Goal: Task Accomplishment & Management: Use online tool/utility

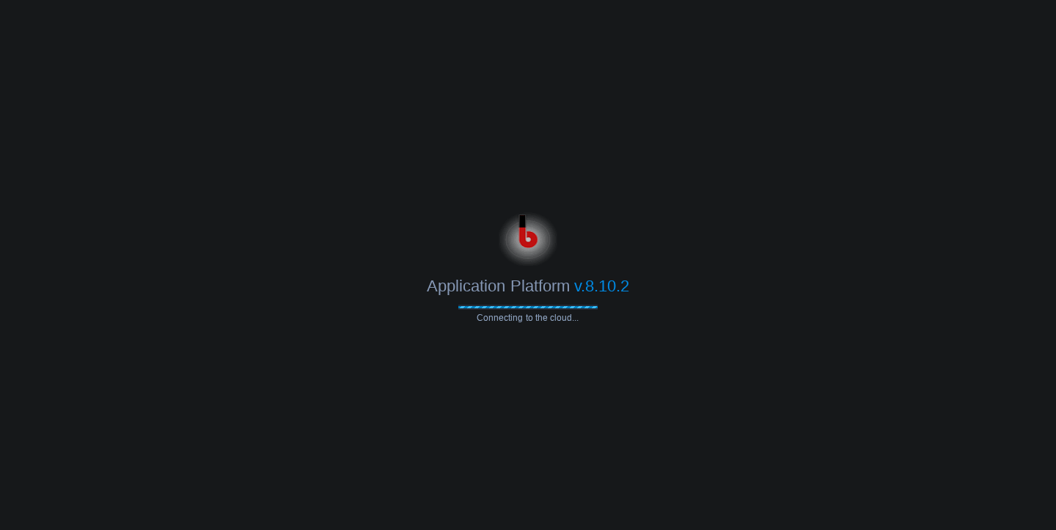
click at [450, 175] on body "Application Platform v.8.10.2 Connecting to the cloud..." at bounding box center [528, 265] width 1056 height 530
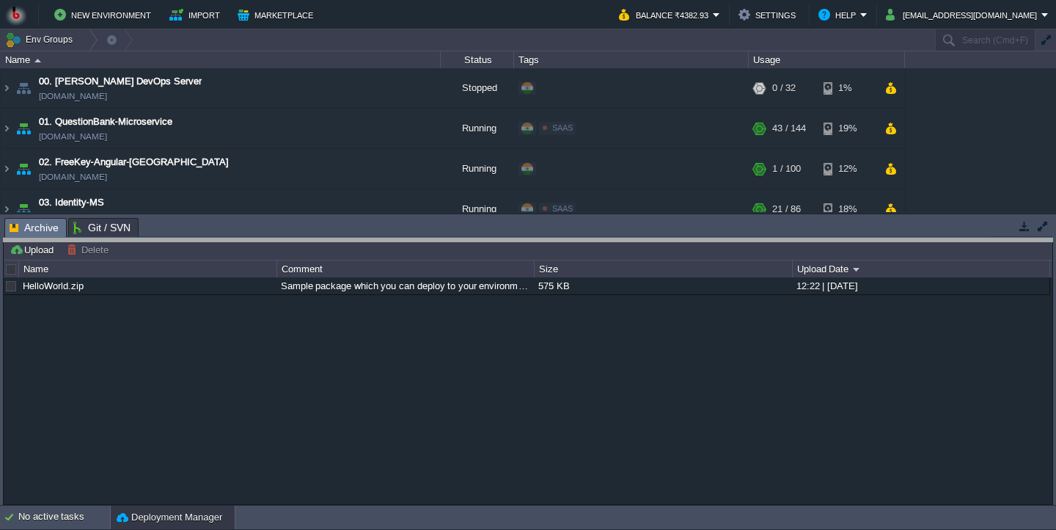
drag, startPoint x: 358, startPoint y: 223, endPoint x: 349, endPoint y: 447, distance: 224.7
click at [350, 447] on body "New Environment Import Marketplace Bonus ₹0.00 Upgrade Account Balance ₹4382.93…" at bounding box center [528, 265] width 1056 height 530
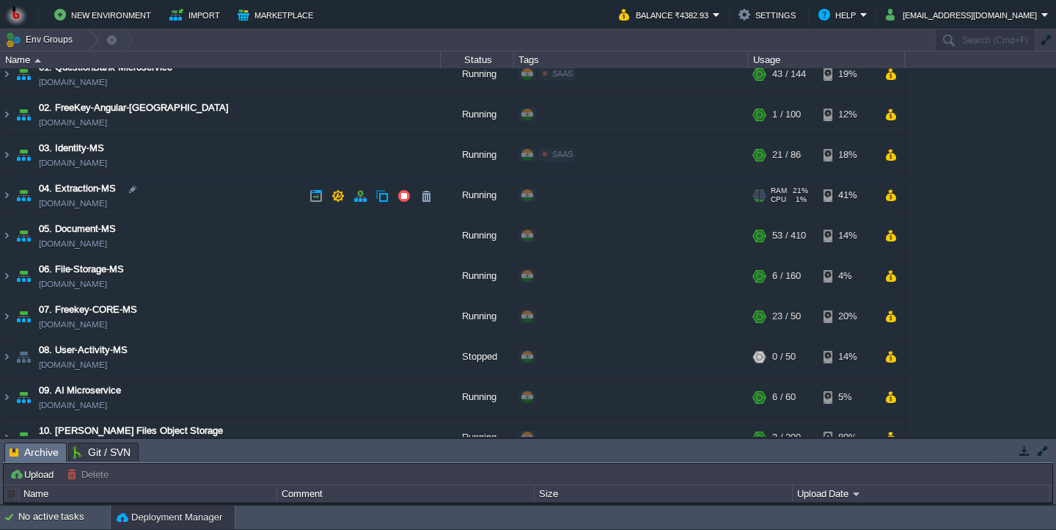
scroll to position [54, 0]
click at [216, 239] on td "05. Document-MS [DOMAIN_NAME]" at bounding box center [221, 236] width 440 height 40
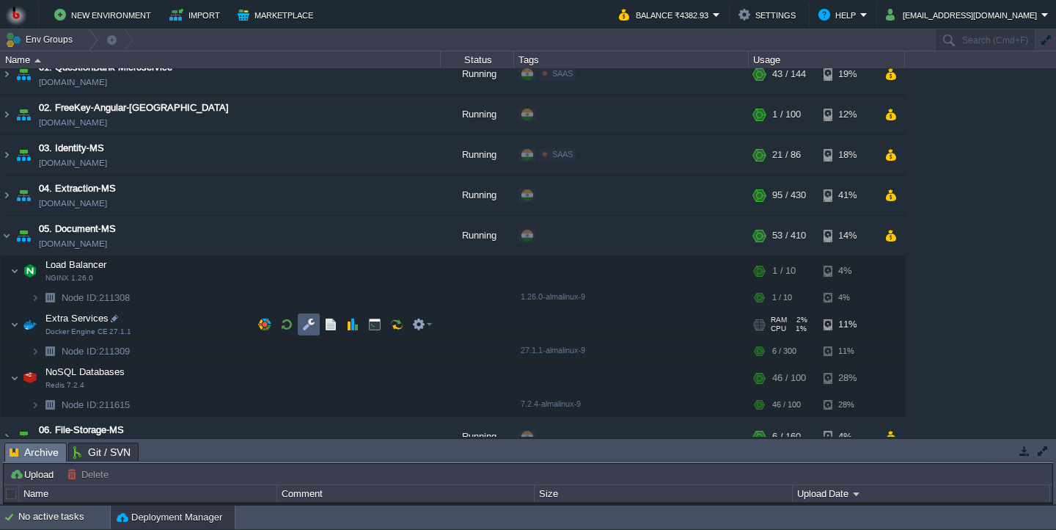
click at [312, 330] on button "button" at bounding box center [308, 324] width 13 height 13
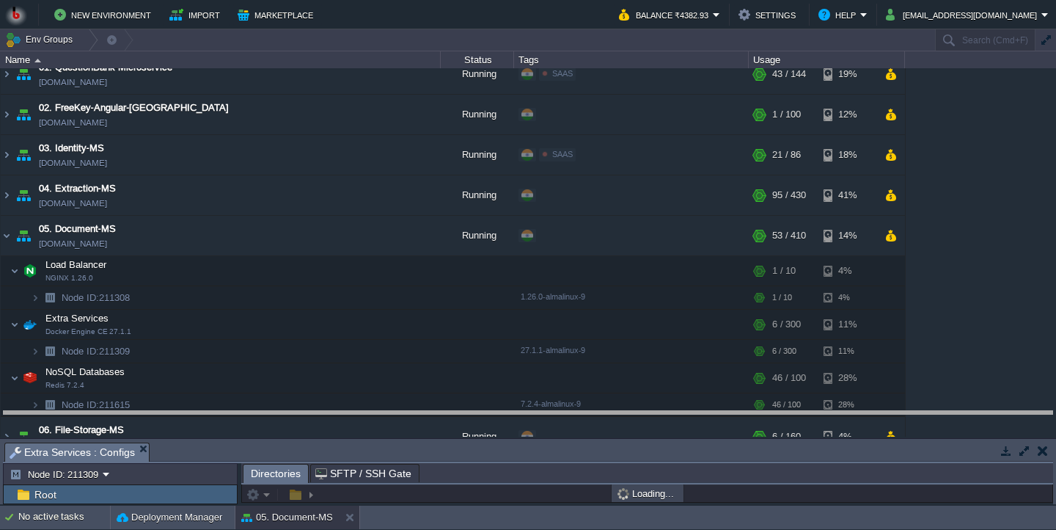
drag, startPoint x: 387, startPoint y: 448, endPoint x: 352, endPoint y: 268, distance: 183.7
click at [352, 268] on body "New Environment Import Marketplace Bonus ₹0.00 Upgrade Account Balance ₹4382.93…" at bounding box center [528, 265] width 1056 height 530
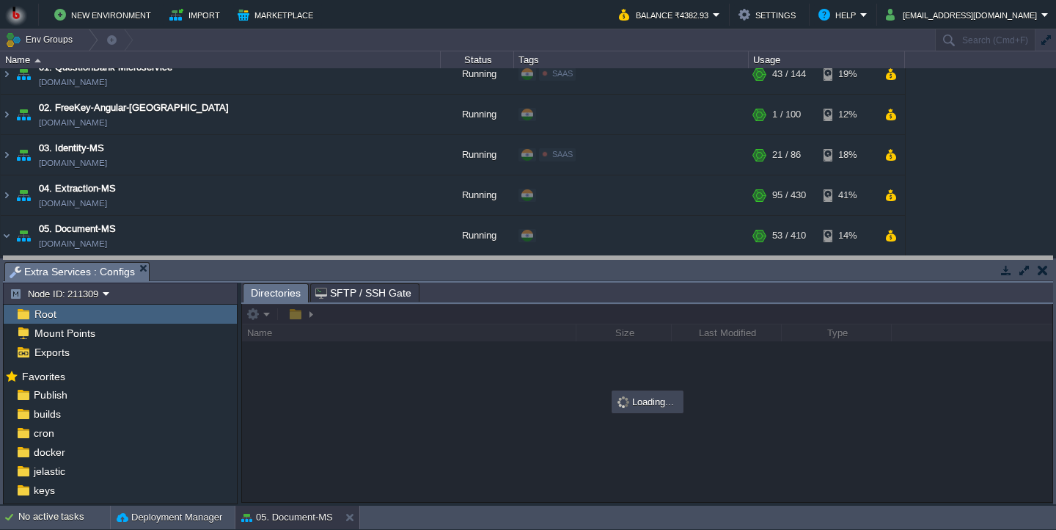
drag, startPoint x: 352, startPoint y: 268, endPoint x: 336, endPoint y: 207, distance: 63.0
click at [337, 208] on body "New Environment Import Marketplace Bonus ₹0.00 Upgrade Account Balance ₹4382.93…" at bounding box center [528, 265] width 1056 height 530
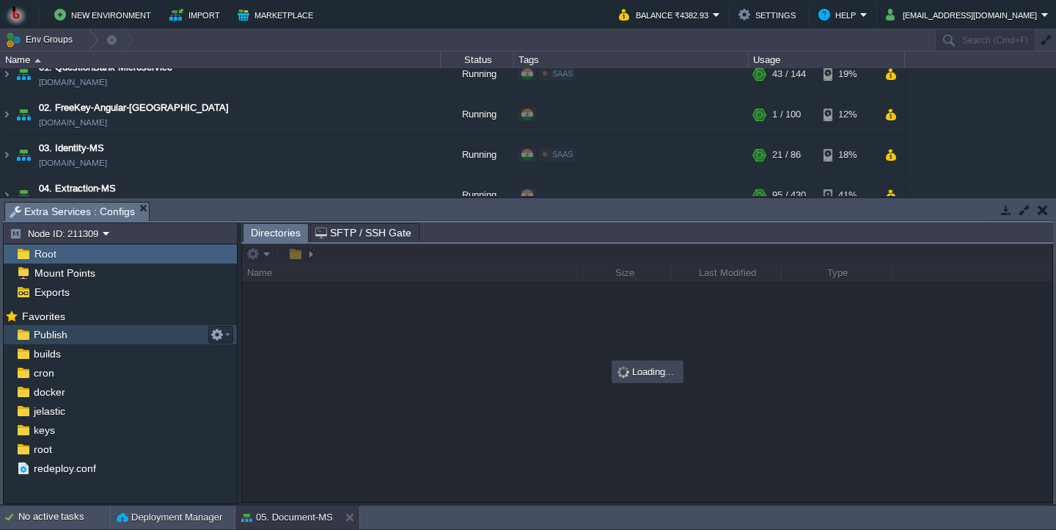
click at [123, 335] on div "Publish" at bounding box center [120, 334] width 233 height 19
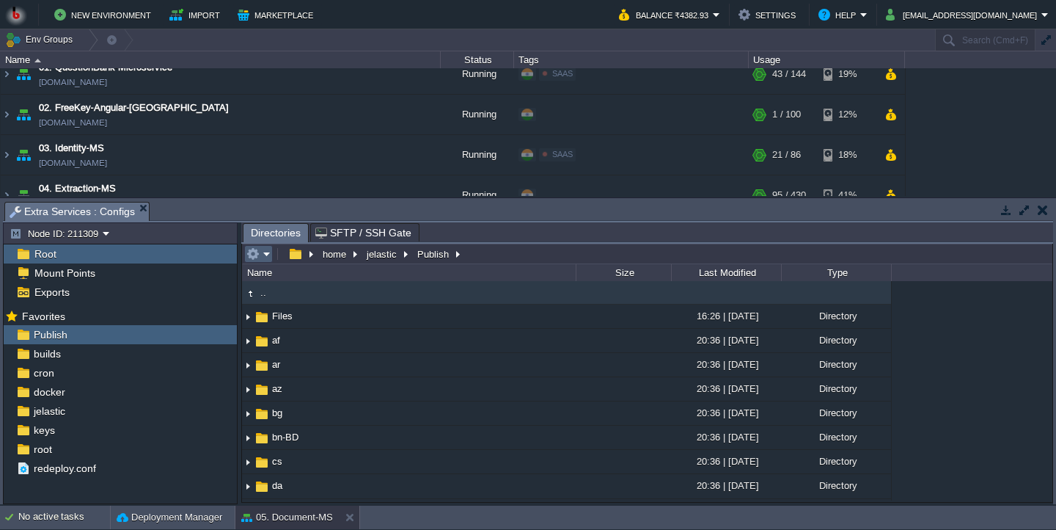
click at [266, 255] on em at bounding box center [258, 253] width 24 height 13
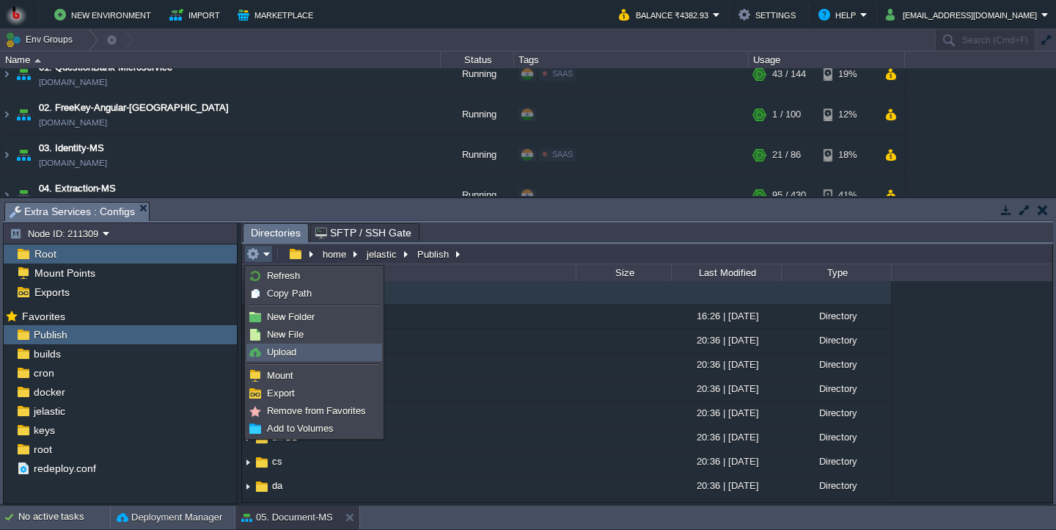
click at [307, 356] on link "Upload" at bounding box center [314, 352] width 134 height 16
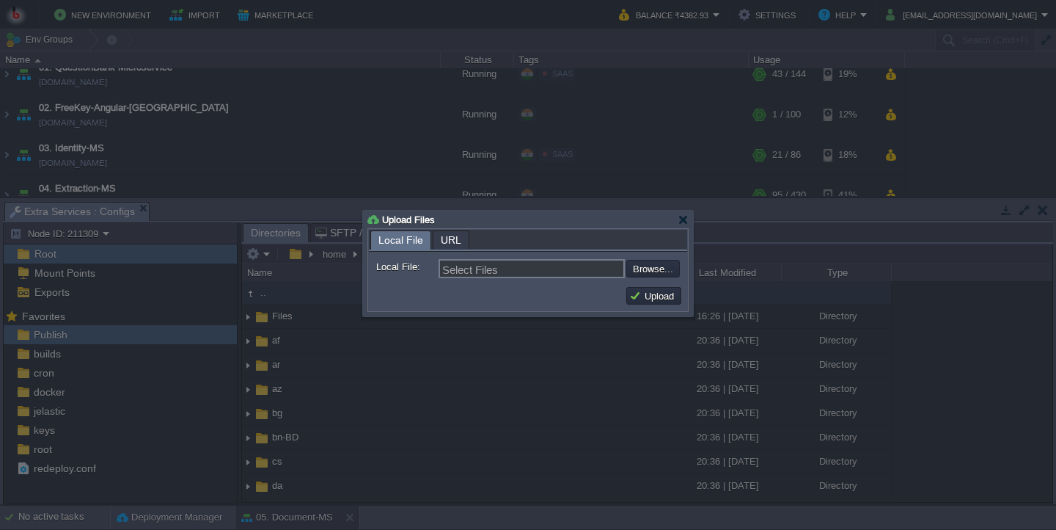
click at [648, 271] on input "file" at bounding box center [587, 269] width 186 height 18
type input "C:\fakepath\PdfGenerateMicroservice.dll"
type input "PdfGenerateMicroservice.dll"
click at [640, 292] on button "Upload" at bounding box center [653, 295] width 49 height 13
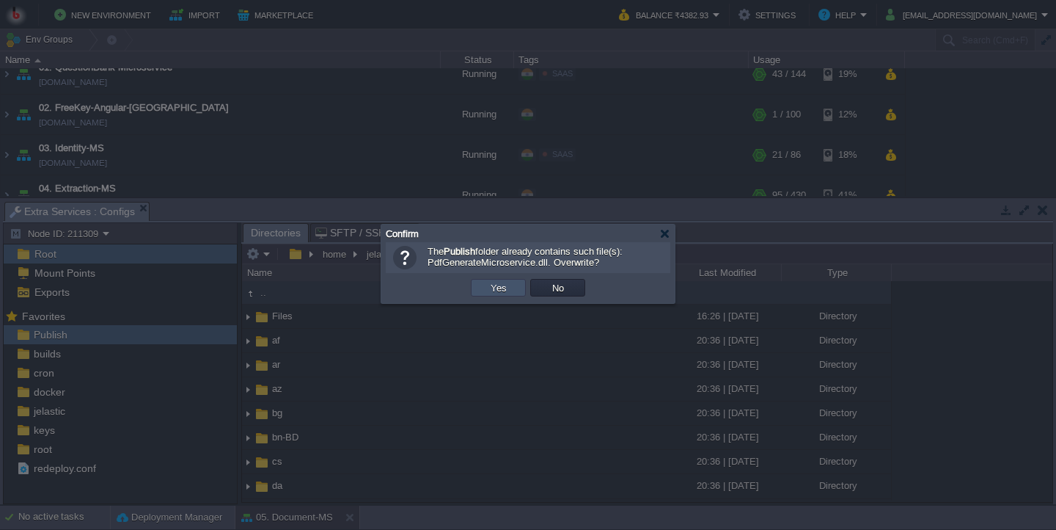
click at [488, 283] on button "Yes" at bounding box center [498, 287] width 25 height 13
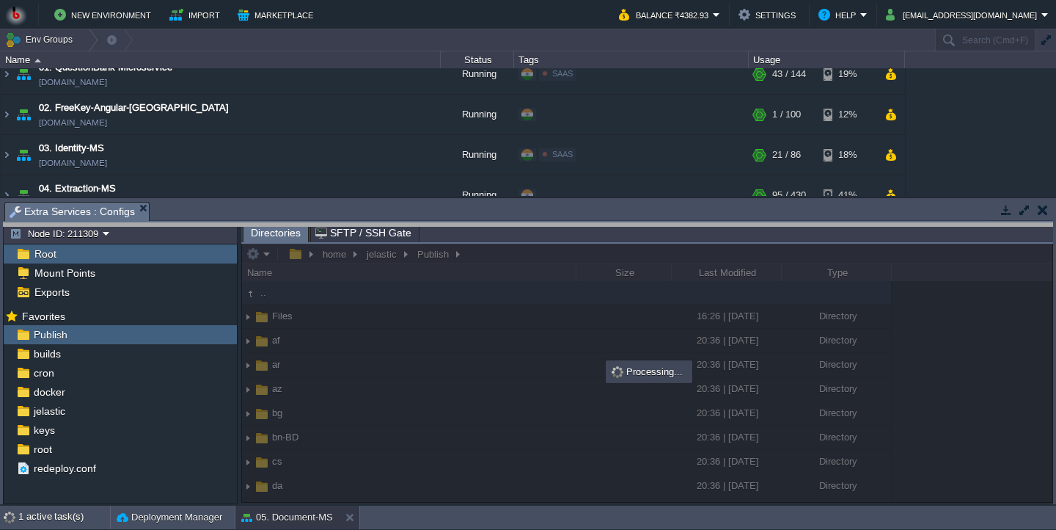
drag, startPoint x: 480, startPoint y: 216, endPoint x: 475, endPoint y: 293, distance: 76.5
click at [475, 293] on body "New Environment Import Marketplace Bonus ₹0.00 Upgrade Account Balance ₹4382.93…" at bounding box center [528, 265] width 1056 height 530
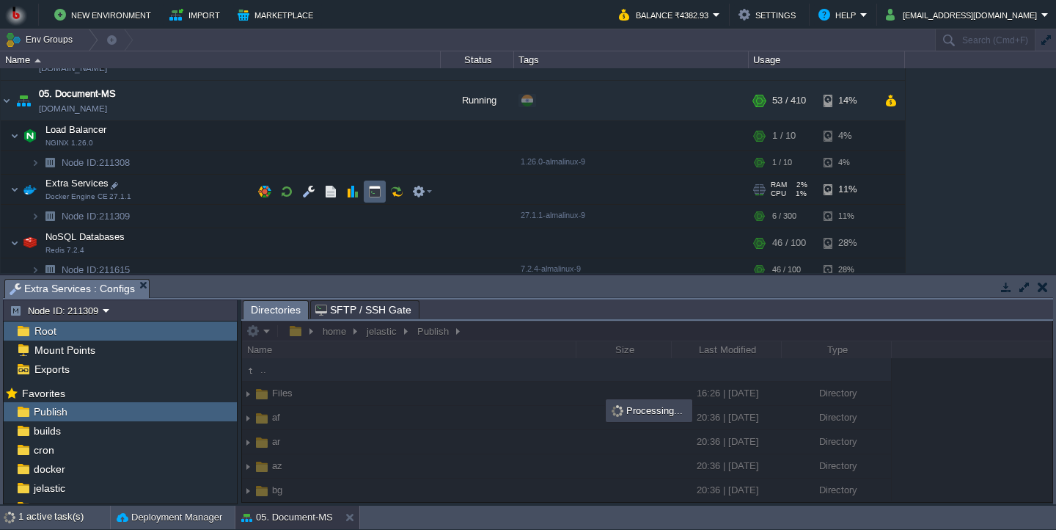
scroll to position [189, 0]
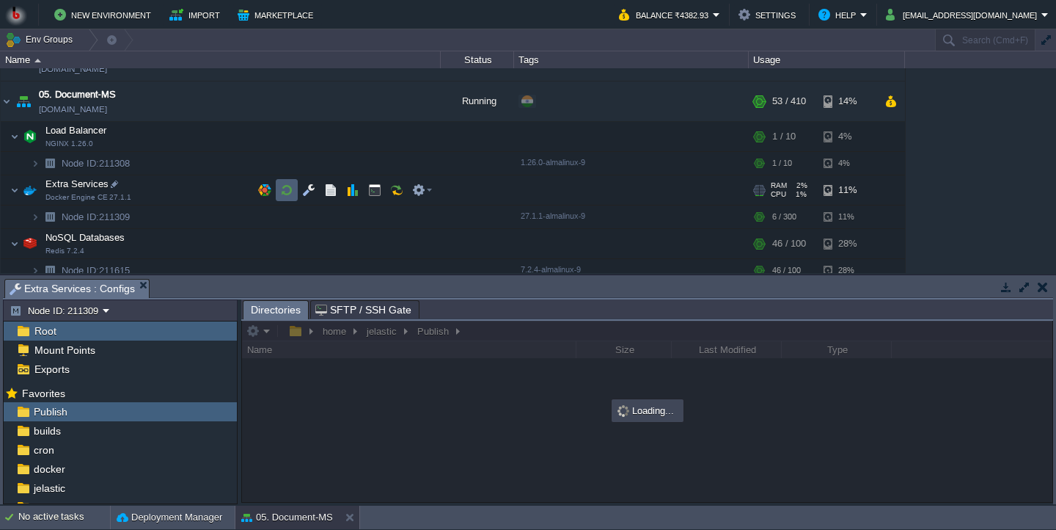
click at [282, 189] on button "button" at bounding box center [286, 189] width 13 height 13
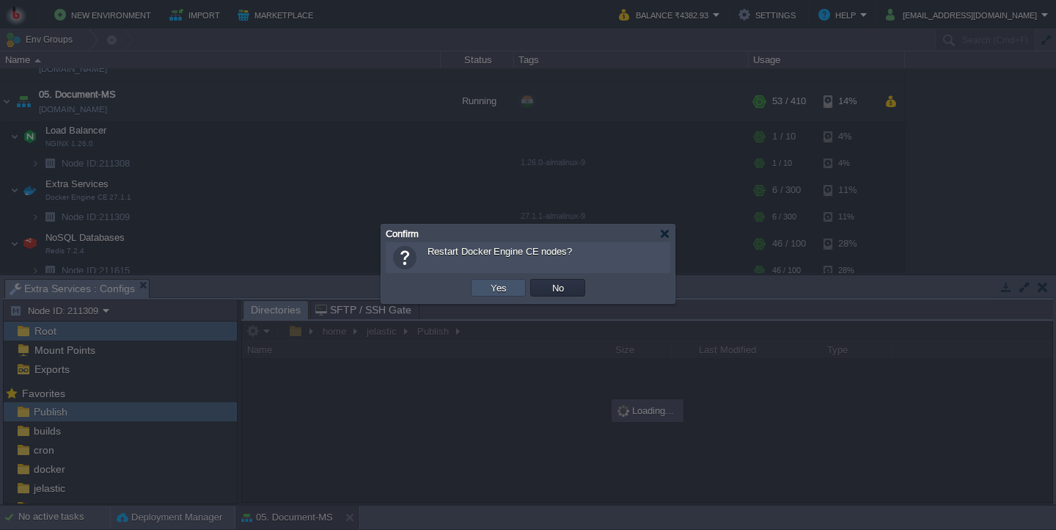
click at [497, 290] on button "Yes" at bounding box center [498, 287] width 25 height 13
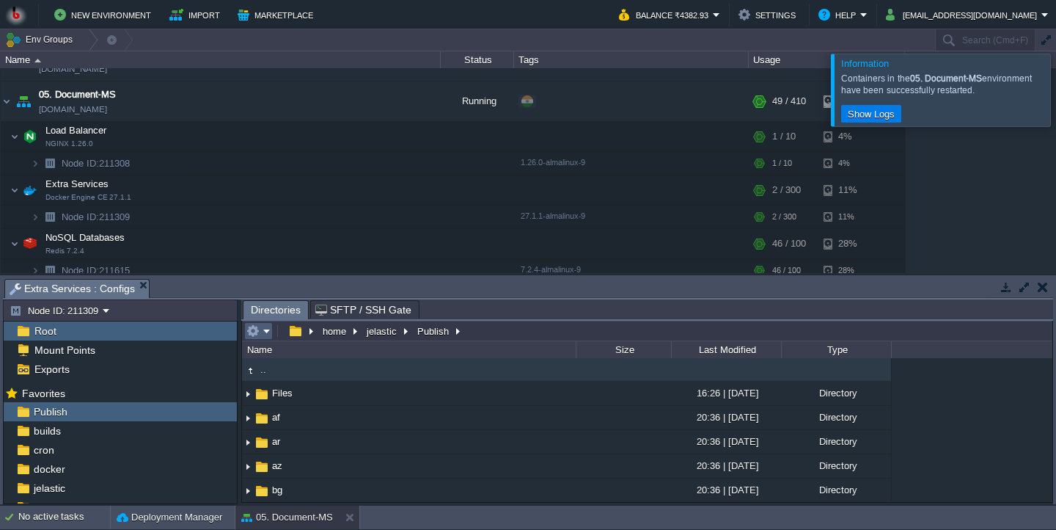
click at [265, 330] on em at bounding box center [258, 330] width 24 height 13
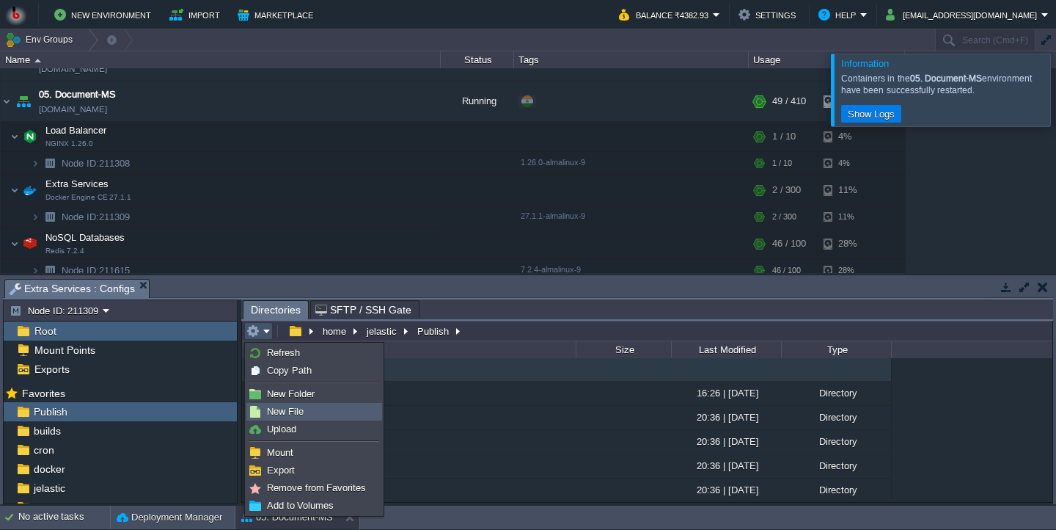
click at [289, 430] on span "Upload" at bounding box center [281, 428] width 29 height 11
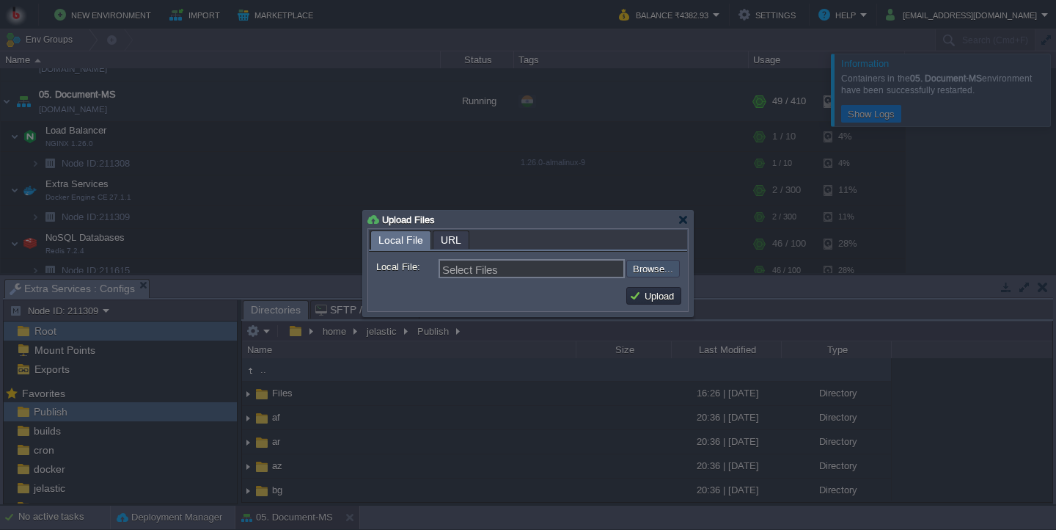
click at [651, 277] on input "file" at bounding box center [587, 269] width 186 height 18
type input "C:\fakepath\PdfGenerateMicroservice.dll"
type input "PdfGenerateMicroservice.dll"
click at [650, 307] on td "Upload" at bounding box center [653, 296] width 59 height 22
click at [651, 299] on button "Upload" at bounding box center [653, 295] width 49 height 13
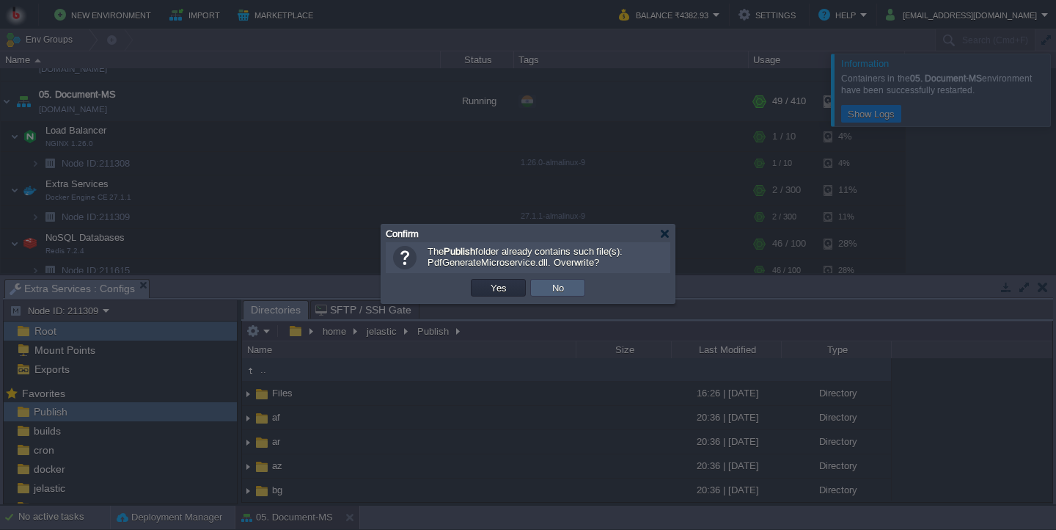
click at [516, 294] on td "Yes" at bounding box center [498, 288] width 55 height 18
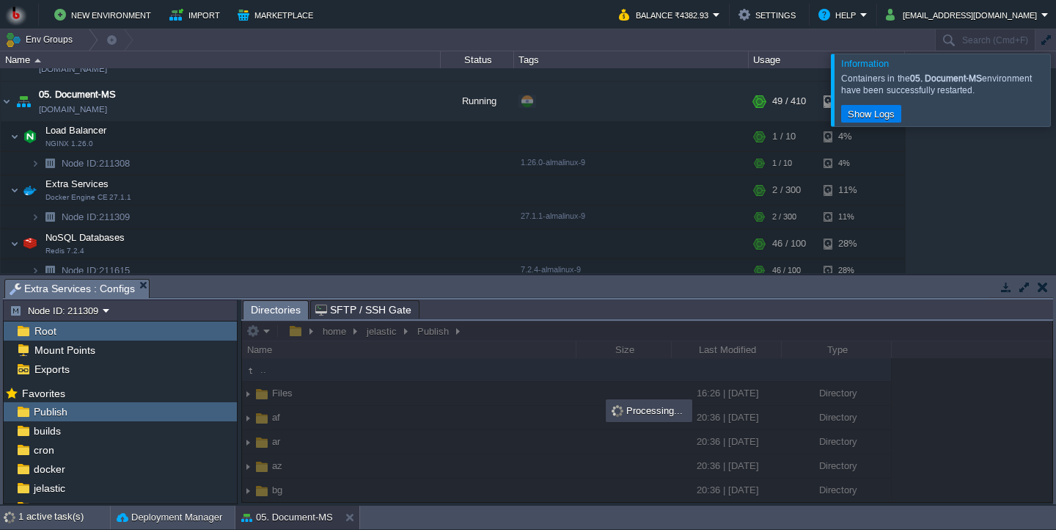
click at [511, 341] on body "New Environment Import Marketplace Bonus ₹0.00 Upgrade Account Balance ₹4382.93…" at bounding box center [528, 265] width 1056 height 530
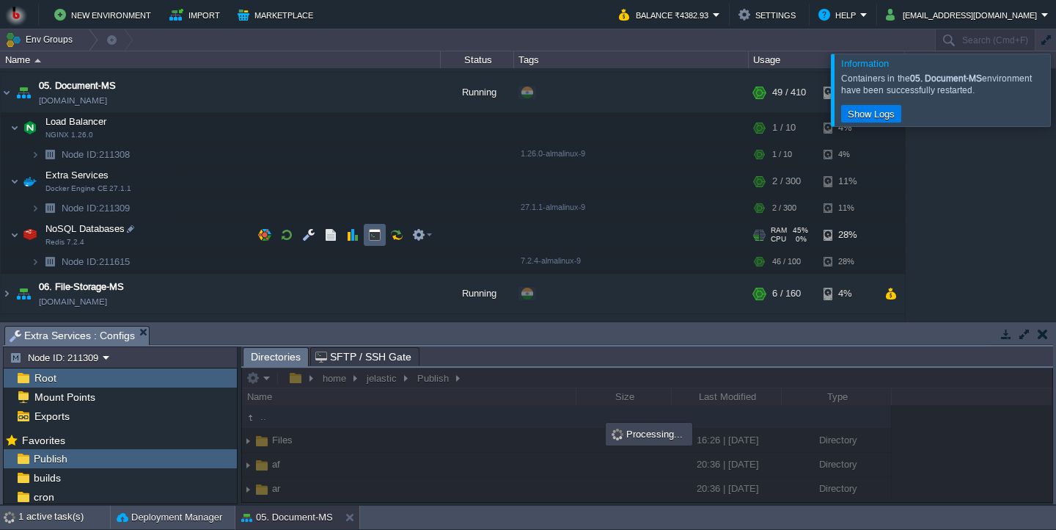
scroll to position [161, 0]
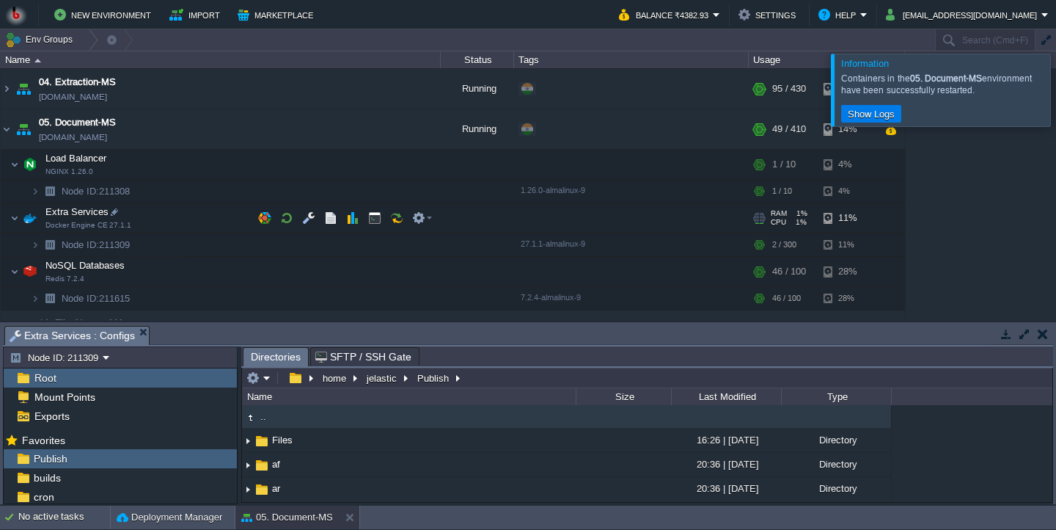
click at [282, 227] on td at bounding box center [287, 218] width 22 height 22
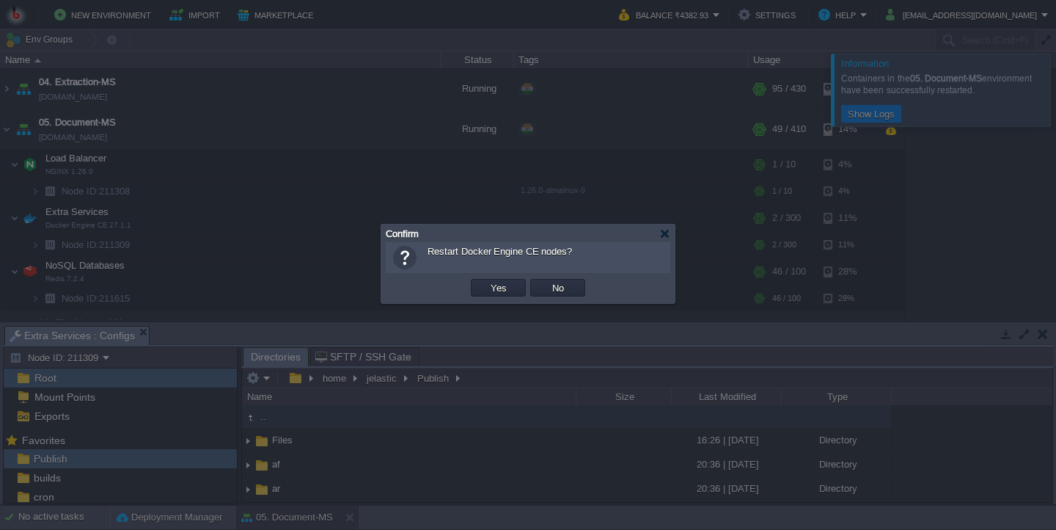
click at [489, 302] on div "OK Yes No Cancel" at bounding box center [528, 288] width 285 height 30
click at [500, 293] on button "Yes" at bounding box center [498, 287] width 25 height 13
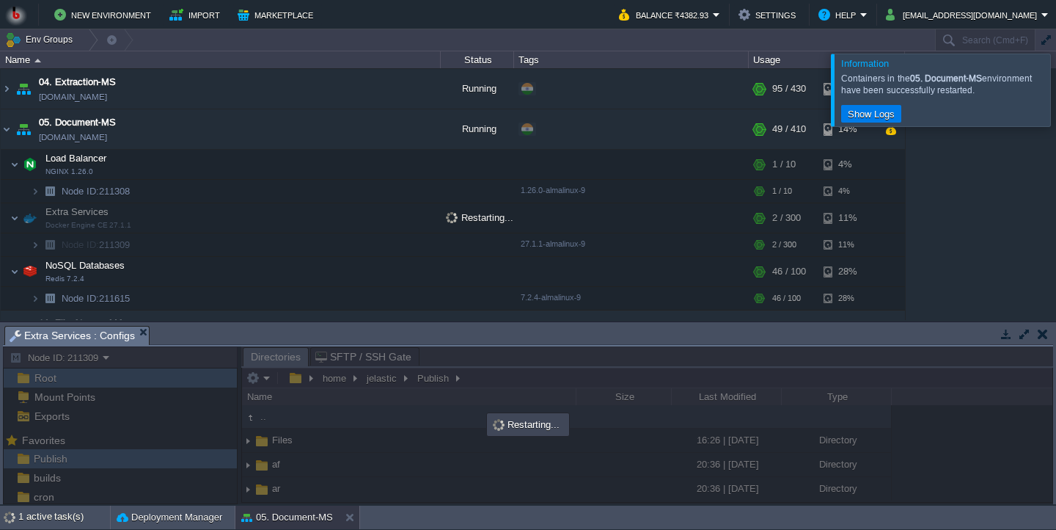
click at [1056, 95] on div at bounding box center [1074, 90] width 0 height 72
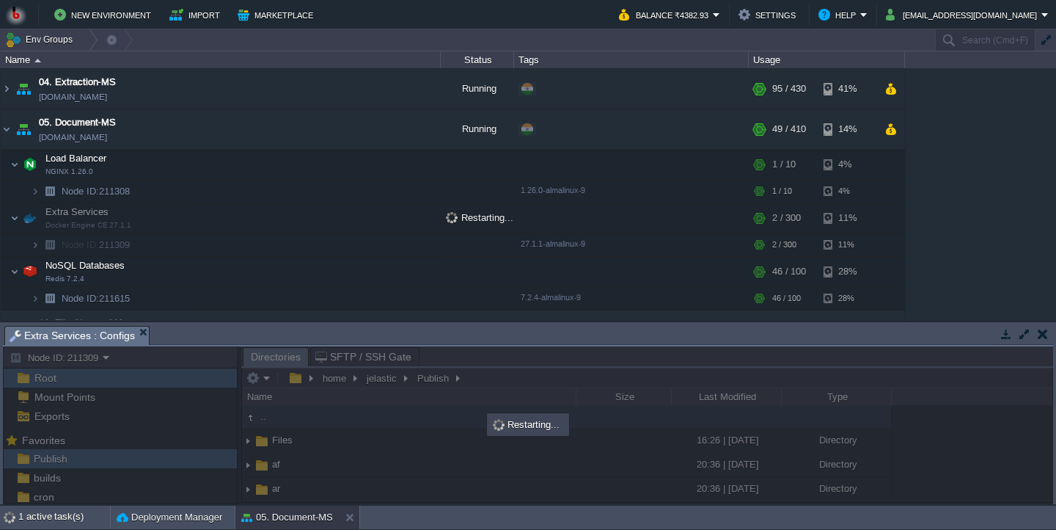
click at [982, 141] on div "00. [PERSON_NAME] DevOps Server [DOMAIN_NAME] Stopped + Add to Env Group RAM 0%…" at bounding box center [528, 194] width 1056 height 252
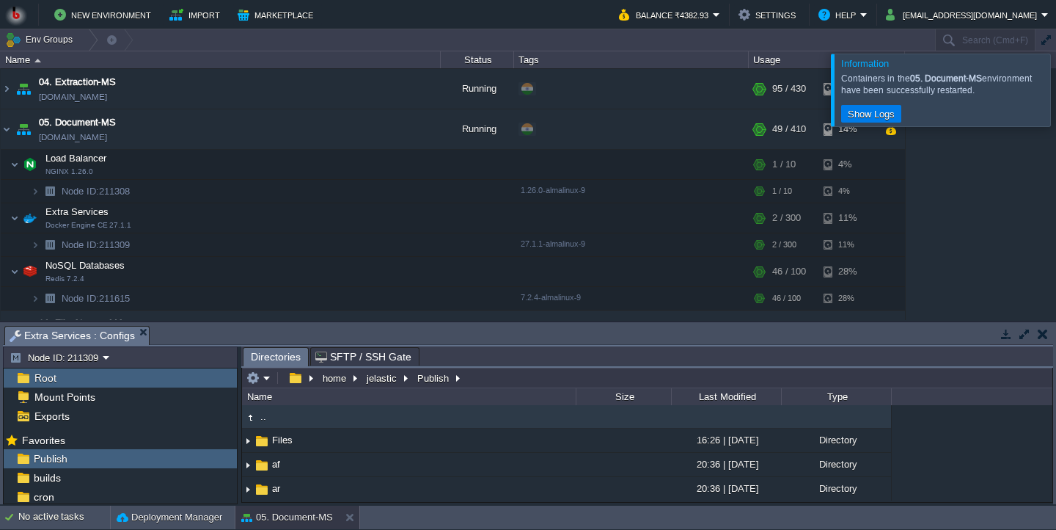
click at [266, 394] on div "Name" at bounding box center [410, 396] width 332 height 17
click at [261, 382] on em at bounding box center [258, 377] width 24 height 13
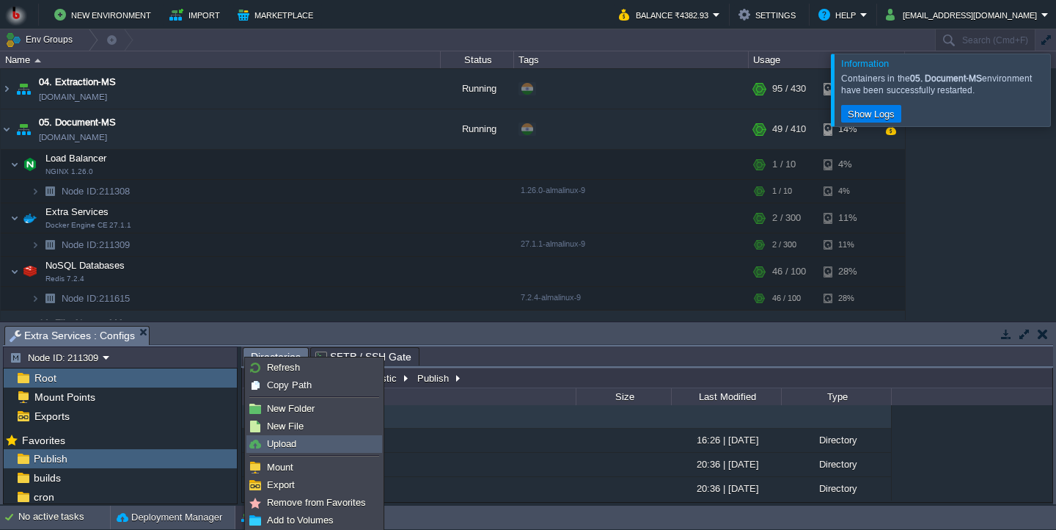
click at [297, 445] on link "Upload" at bounding box center [314, 444] width 134 height 16
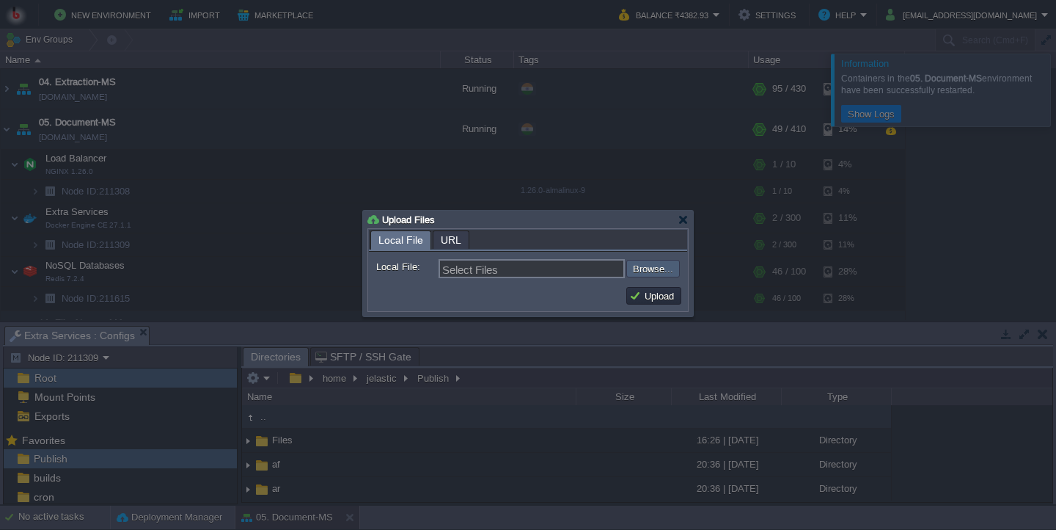
click at [662, 272] on input "file" at bounding box center [587, 269] width 186 height 18
type input "C:\fakepath\PdfGenerateMicroservice.dll"
type input "PdfGenerateMicroservice.dll"
click at [659, 302] on button "Upload" at bounding box center [653, 295] width 49 height 13
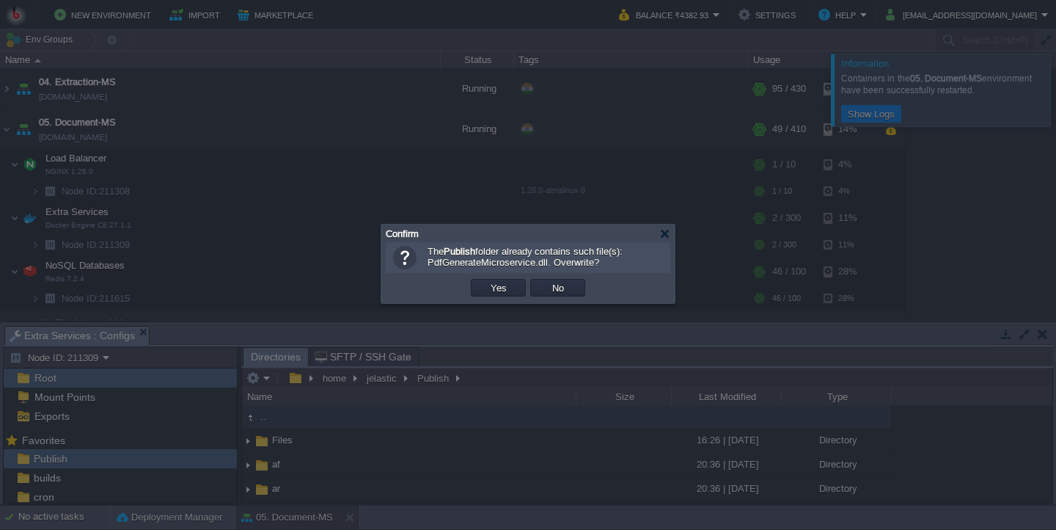
click at [504, 296] on td "Yes" at bounding box center [498, 288] width 55 height 18
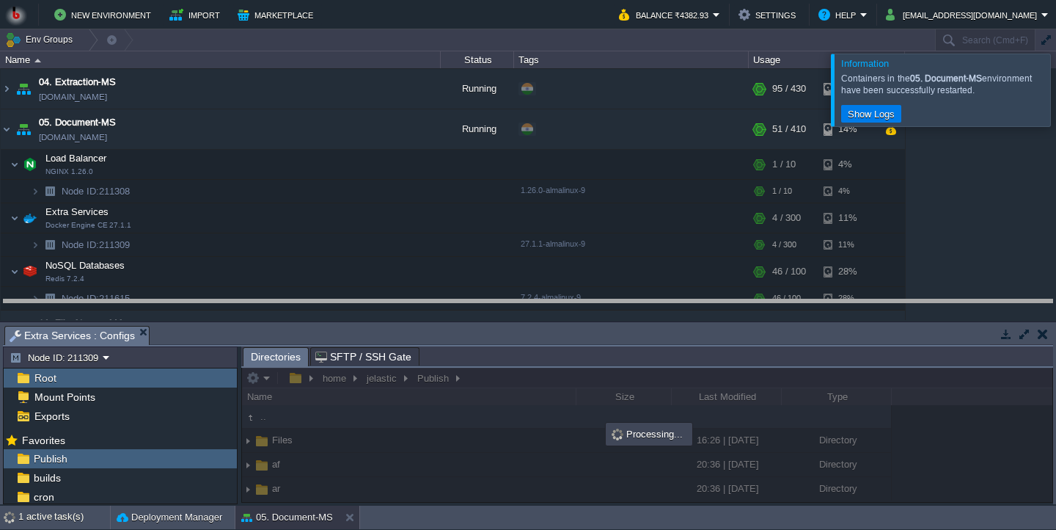
drag, startPoint x: 515, startPoint y: 328, endPoint x: 500, endPoint y: 293, distance: 37.5
click at [501, 294] on body "New Environment Import Marketplace Bonus ₹0.00 Upgrade Account Balance ₹4382.93…" at bounding box center [528, 265] width 1056 height 530
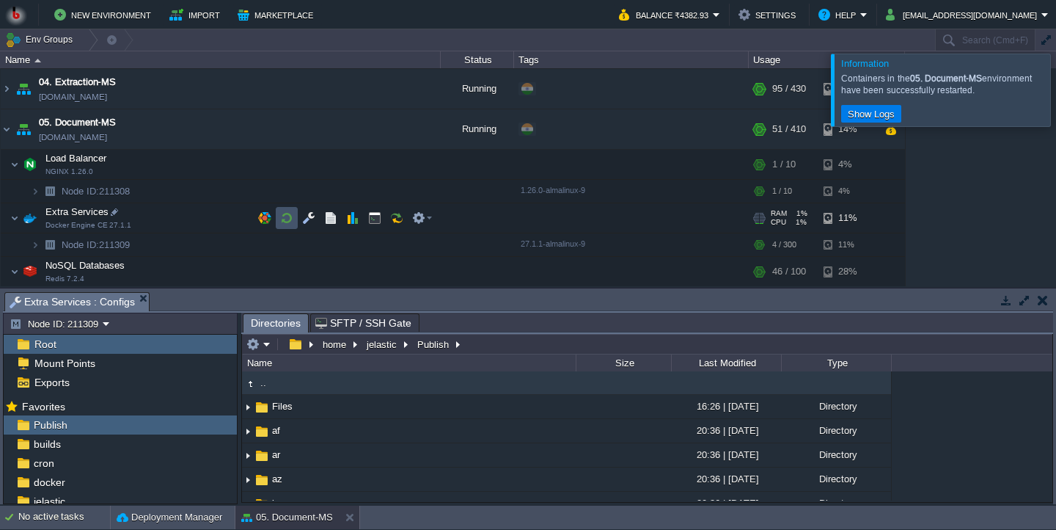
click at [282, 220] on button "button" at bounding box center [286, 217] width 13 height 13
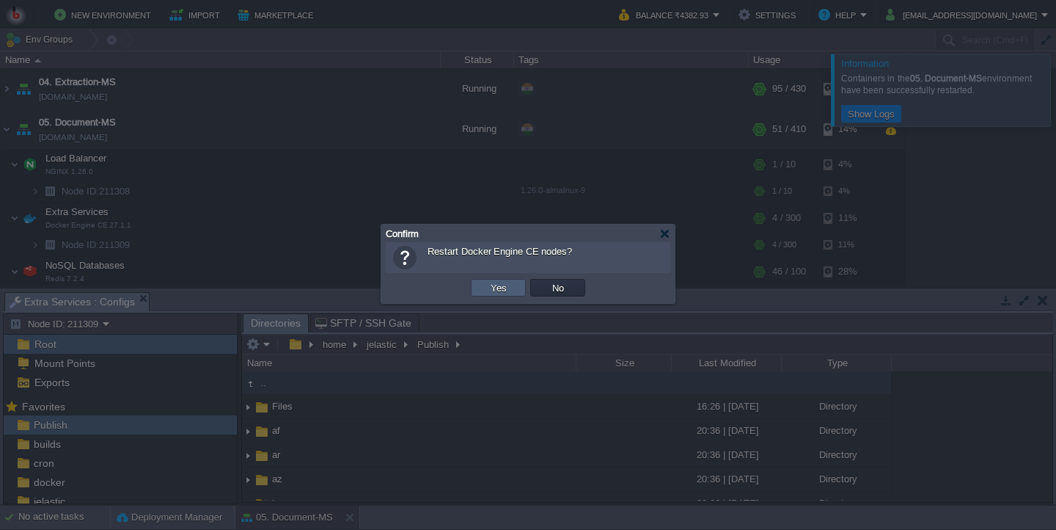
click at [492, 287] on button "Yes" at bounding box center [498, 287] width 25 height 13
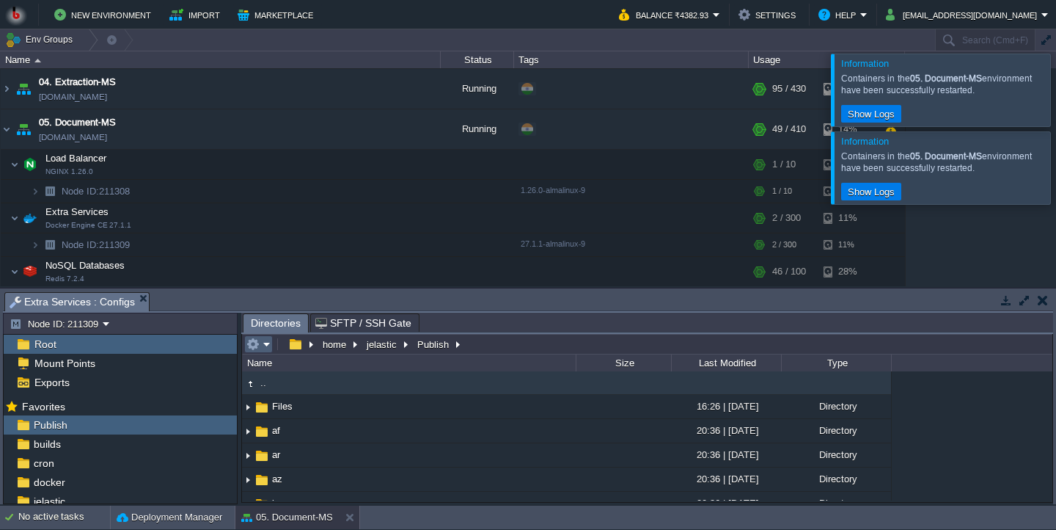
click at [266, 353] on td at bounding box center [258, 344] width 29 height 18
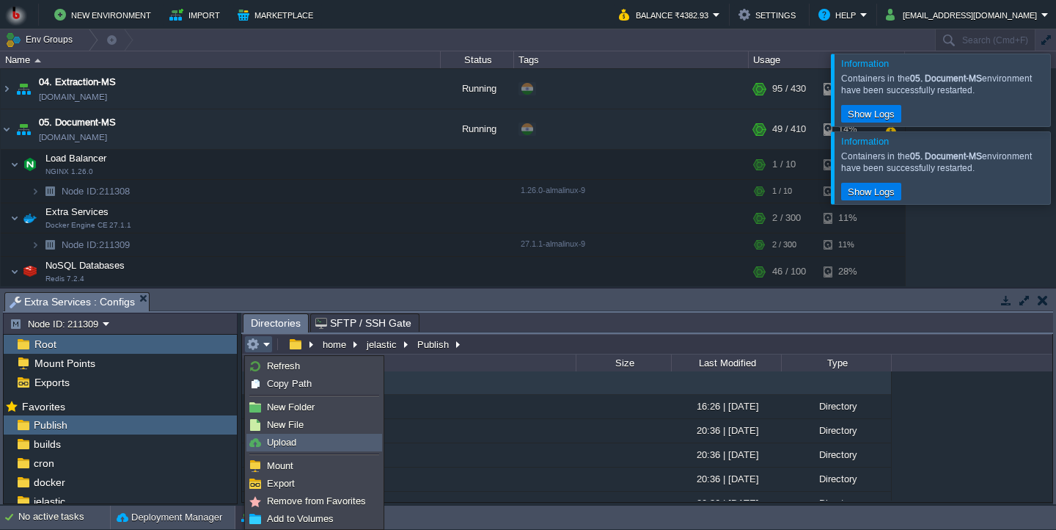
click at [288, 443] on span "Upload" at bounding box center [281, 441] width 29 height 11
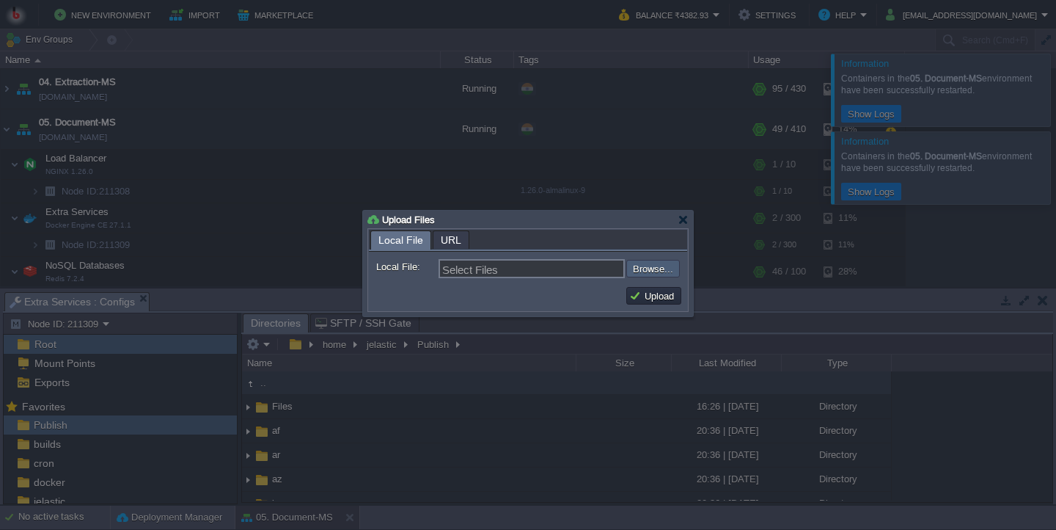
click at [657, 277] on input "file" at bounding box center [587, 269] width 186 height 18
type input "C:\fakepath\PdfGenerateMicroservice.dll"
type input "PdfGenerateMicroservice.dll"
click at [643, 291] on td "Upload" at bounding box center [653, 296] width 55 height 18
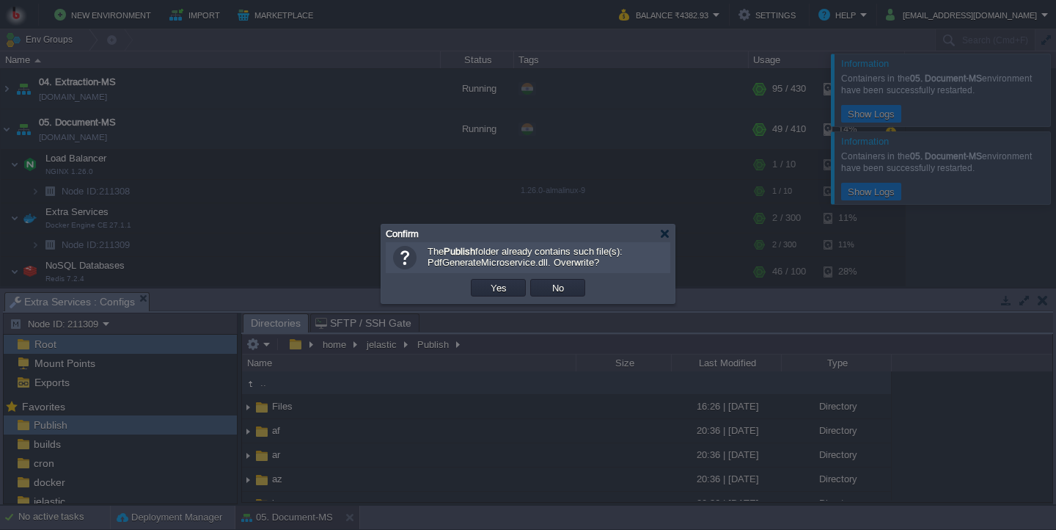
click at [482, 276] on div "OK Yes No Cancel" at bounding box center [528, 288] width 285 height 30
click at [498, 288] on button "Yes" at bounding box center [498, 287] width 25 height 13
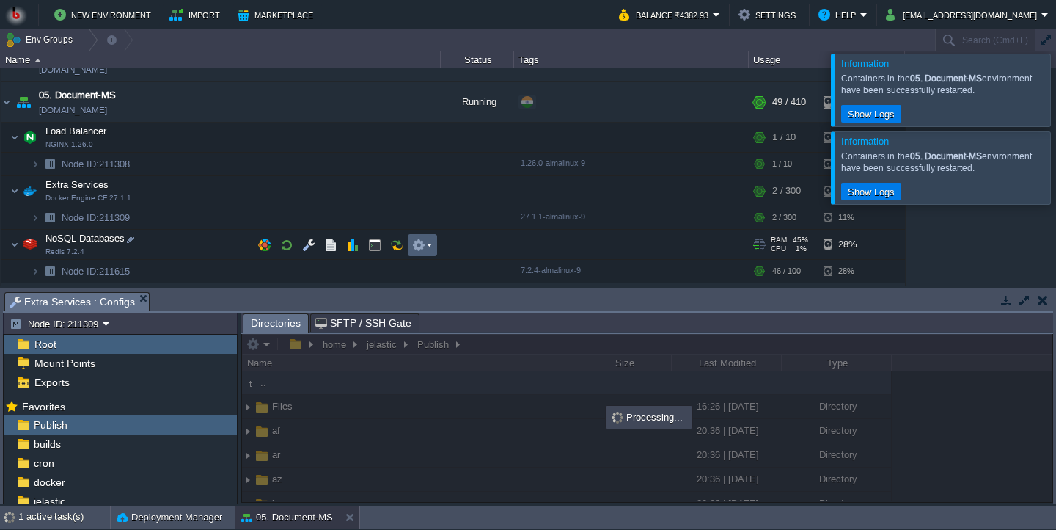
scroll to position [200, 0]
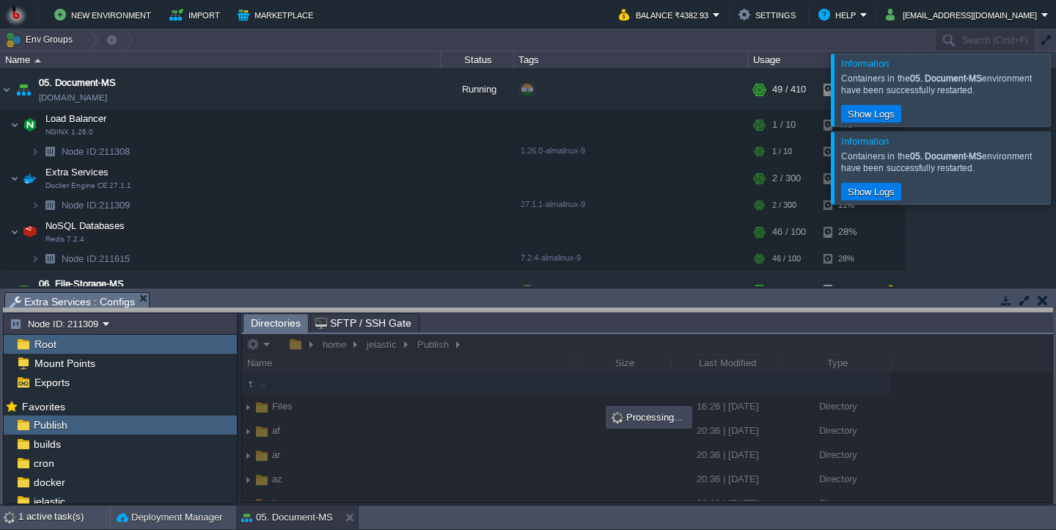
drag, startPoint x: 413, startPoint y: 299, endPoint x: 413, endPoint y: 318, distance: 19.1
click at [413, 318] on body "New Environment Import Marketplace Bonus ₹0.00 Upgrade Account Balance ₹4382.93…" at bounding box center [528, 265] width 1056 height 530
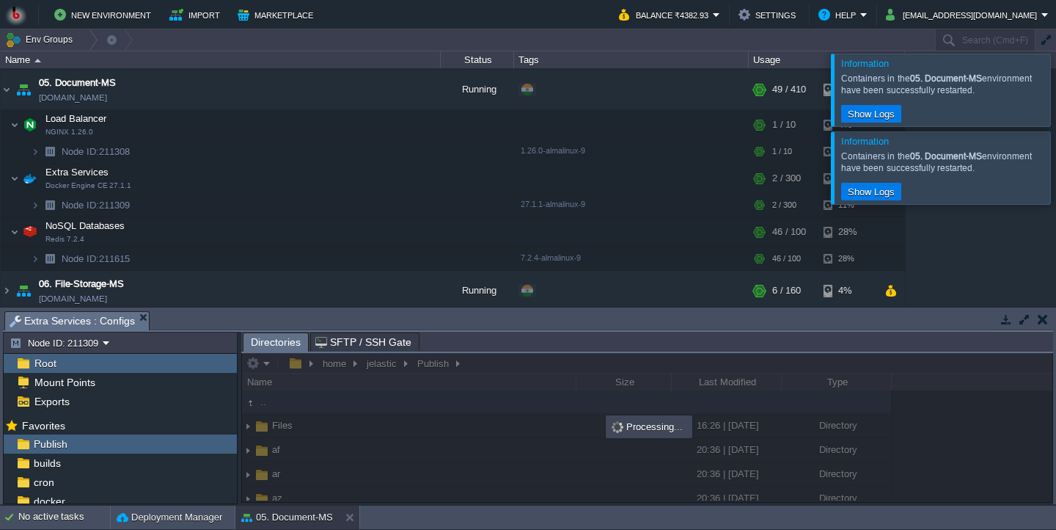
click at [1056, 164] on div at bounding box center [1074, 167] width 0 height 72
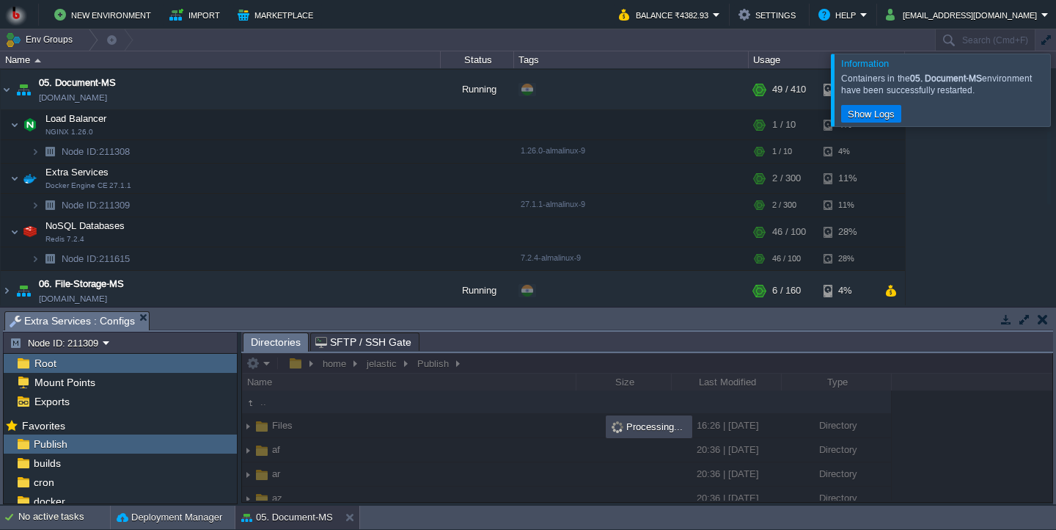
click at [1056, 87] on div at bounding box center [1074, 90] width 0 height 72
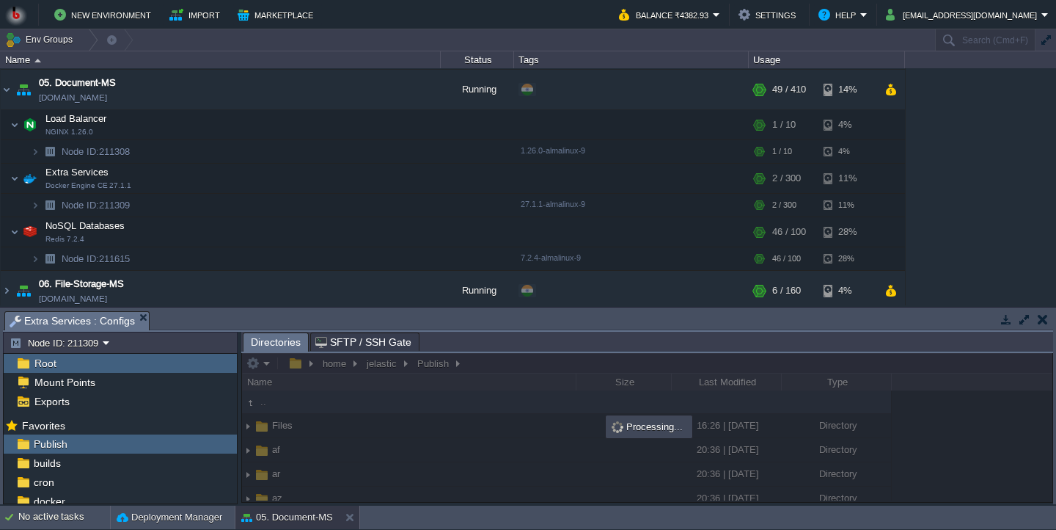
click at [961, 156] on div "00. [PERSON_NAME] DevOps Server [DOMAIN_NAME] Stopped + Add to Env Group RAM 0%…" at bounding box center [528, 186] width 1056 height 237
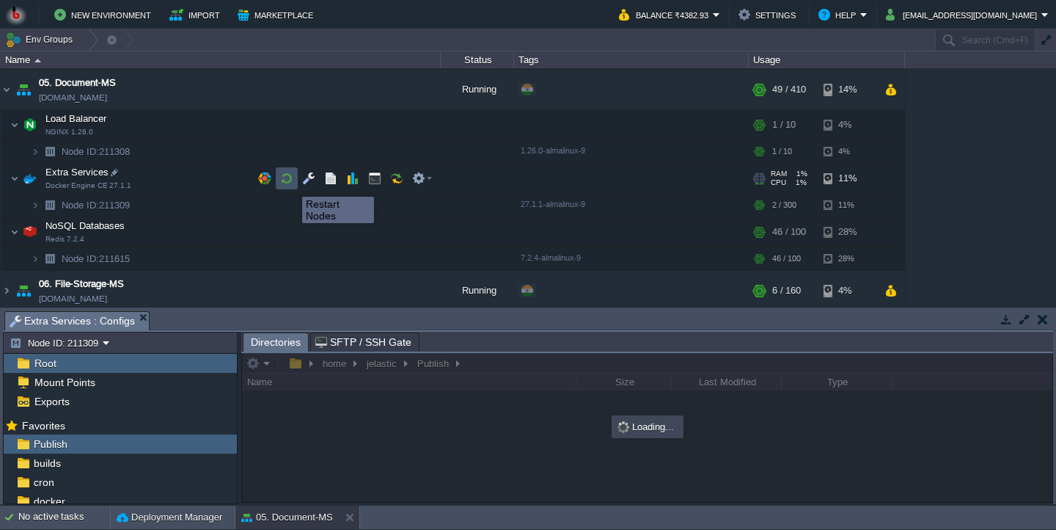
click at [287, 183] on button "button" at bounding box center [286, 178] width 13 height 13
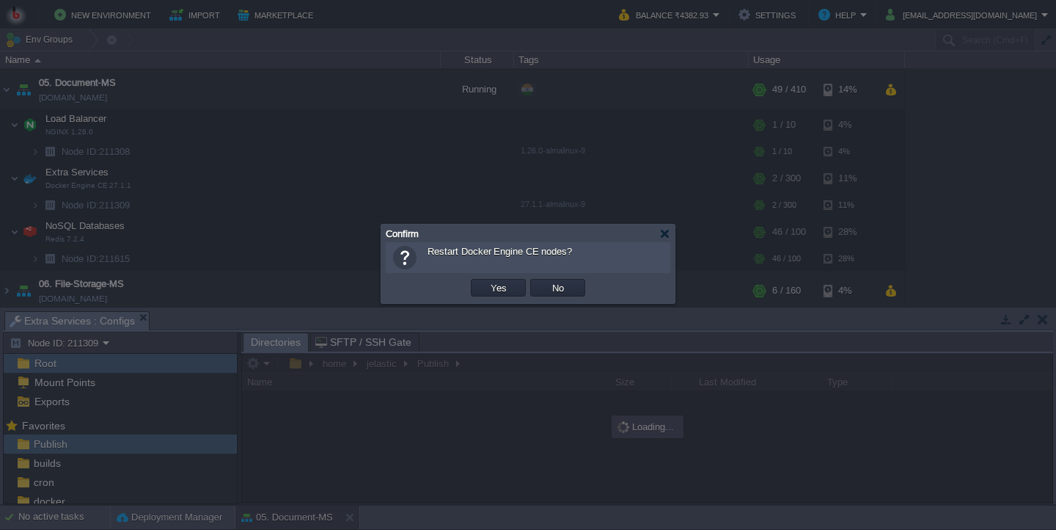
click at [492, 294] on button "Yes" at bounding box center [498, 287] width 25 height 13
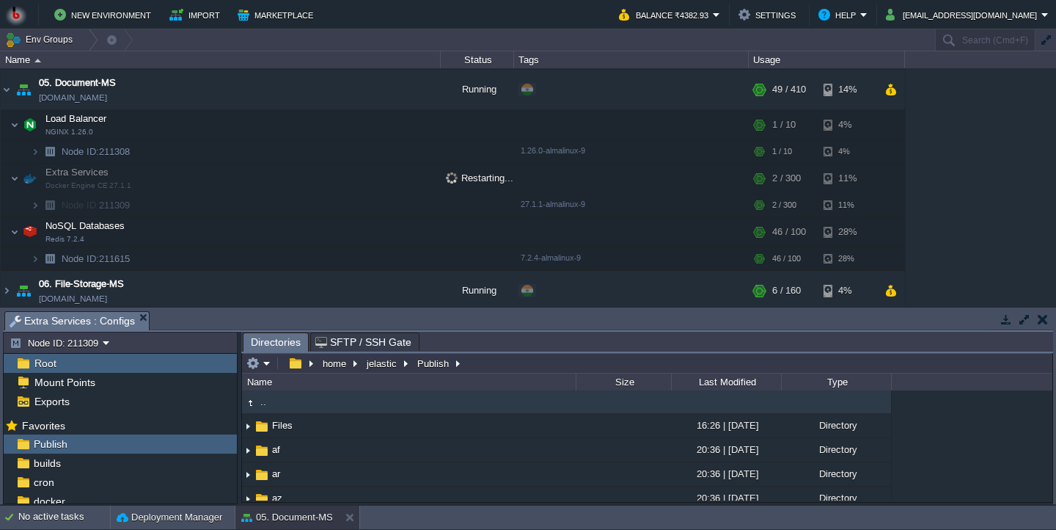
click at [465, 304] on body "New Environment Import Marketplace Bonus ₹0.00 Upgrade Account Balance ₹4382.93…" at bounding box center [528, 265] width 1056 height 530
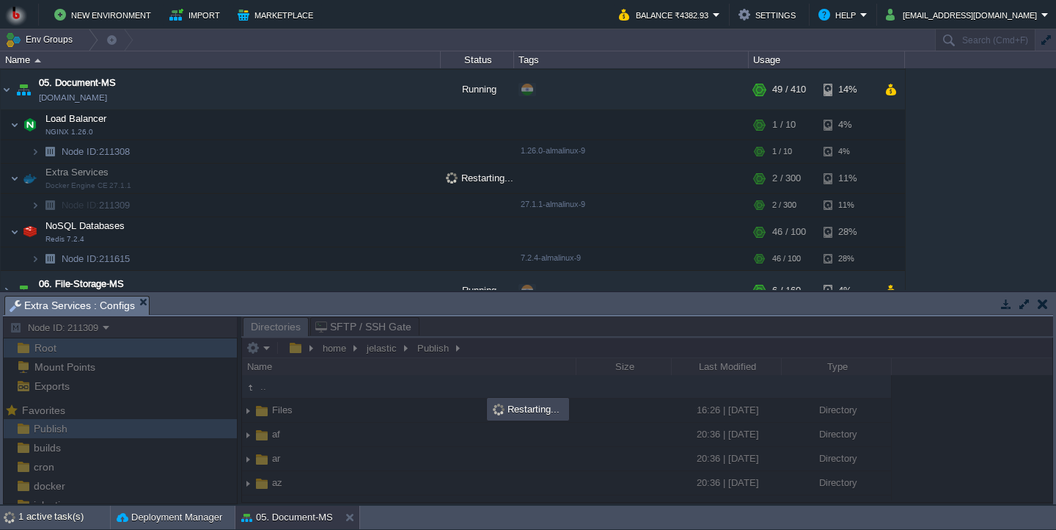
click at [461, 293] on body "New Environment Import Marketplace Bonus ₹0.00 Upgrade Account Balance ₹4382.93…" at bounding box center [528, 265] width 1056 height 530
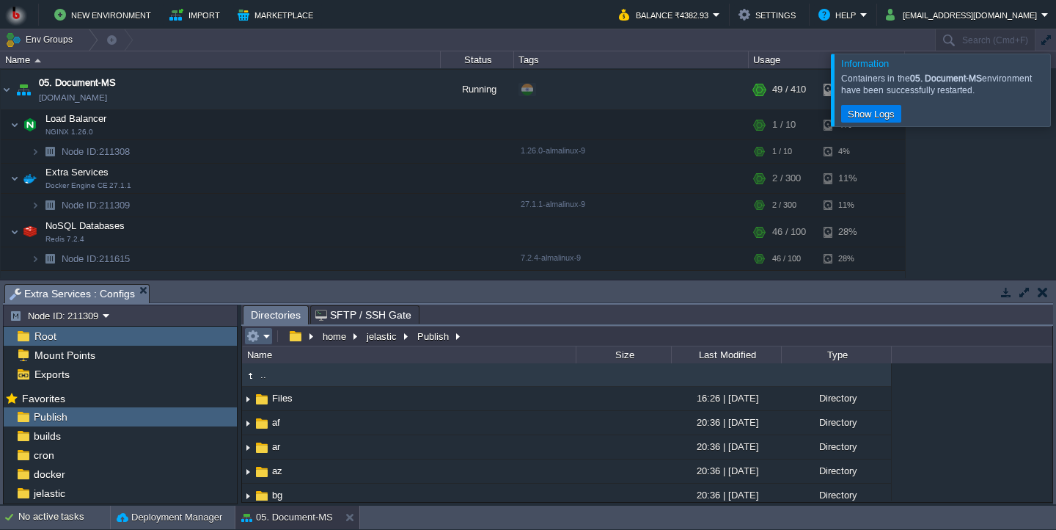
click at [266, 335] on em at bounding box center [258, 335] width 24 height 13
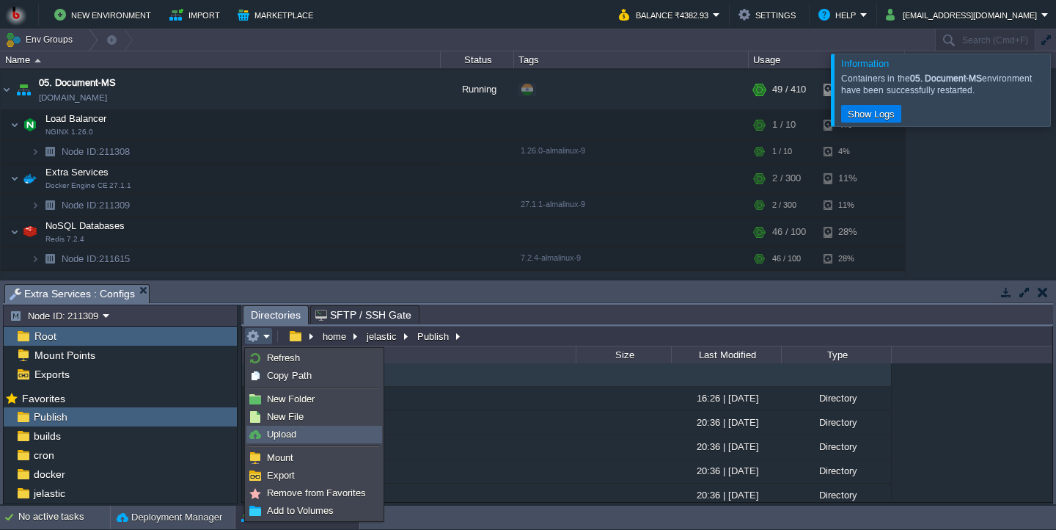
click at [289, 435] on span "Upload" at bounding box center [281, 433] width 29 height 11
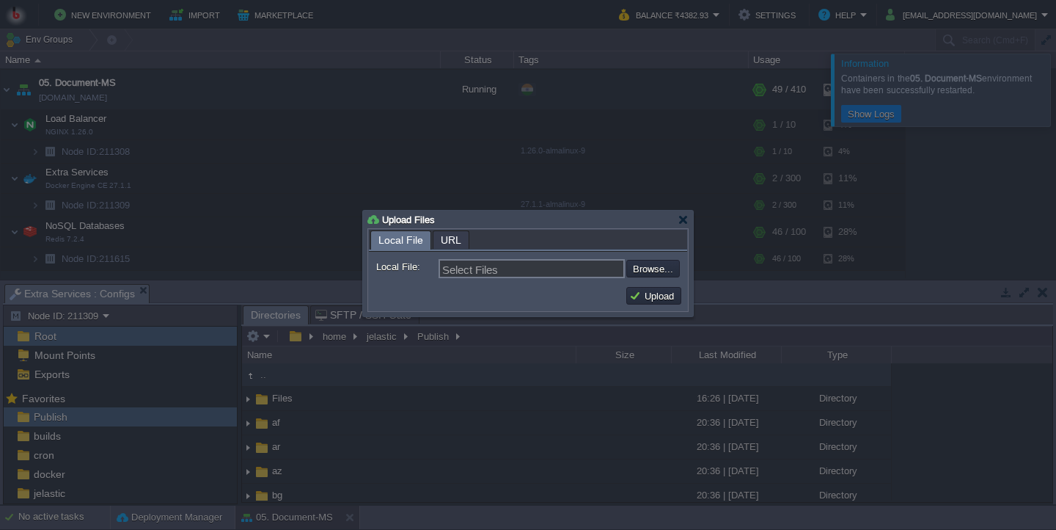
click at [653, 284] on div "Upload" at bounding box center [528, 295] width 318 height 29
click at [651, 278] on div "Select Files Browse..." at bounding box center [559, 268] width 241 height 19
click at [650, 277] on input "file" at bounding box center [587, 269] width 186 height 18
type input "C:\fakepath\PdfGenerateMicroservice.dll"
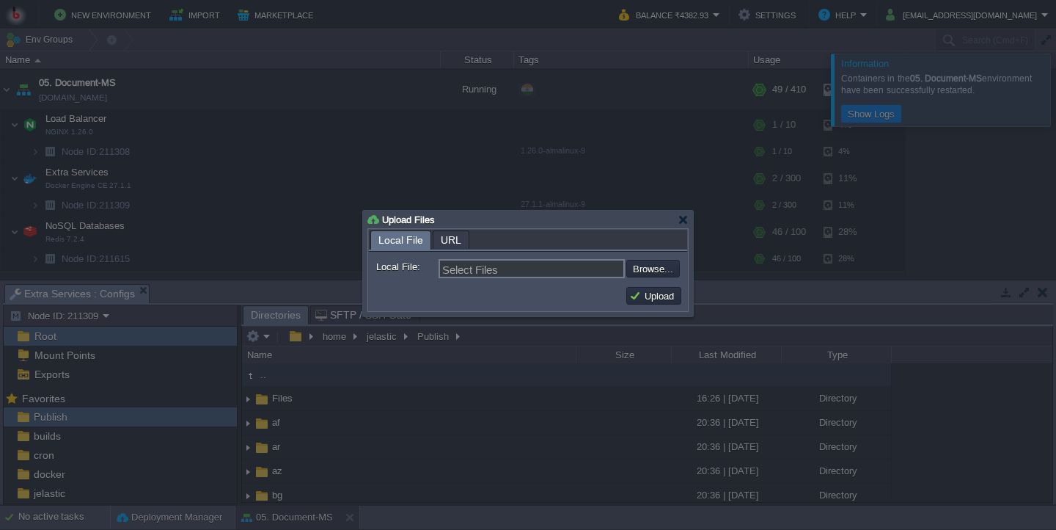
type input "PdfGenerateMicroservice.dll"
click at [654, 299] on button "Upload" at bounding box center [653, 295] width 49 height 13
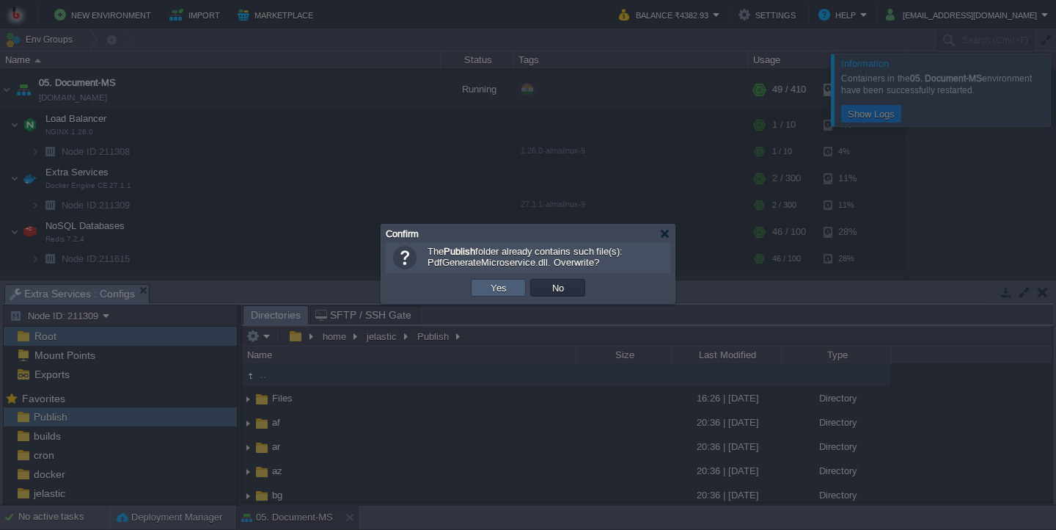
click at [495, 284] on button "Yes" at bounding box center [498, 287] width 25 height 13
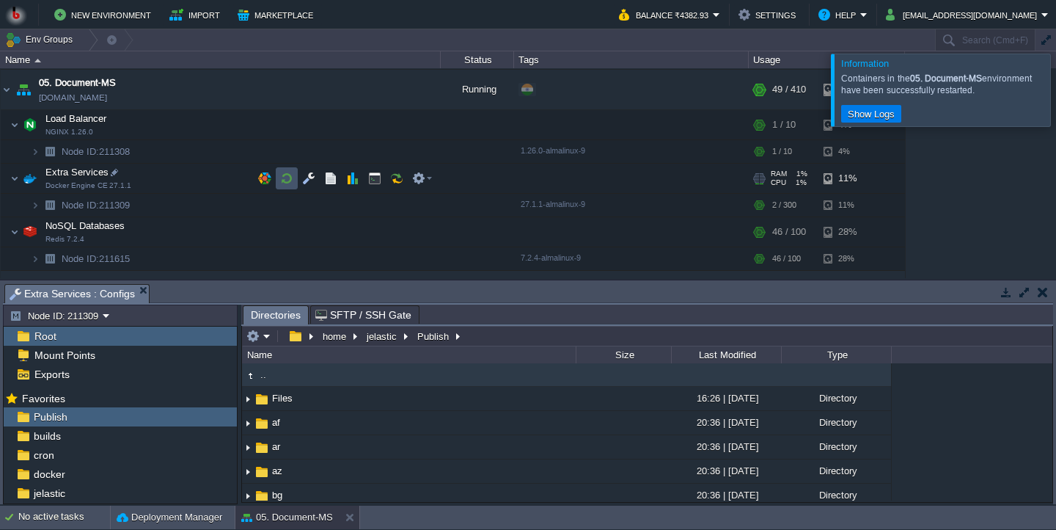
click at [282, 181] on button "button" at bounding box center [286, 178] width 13 height 13
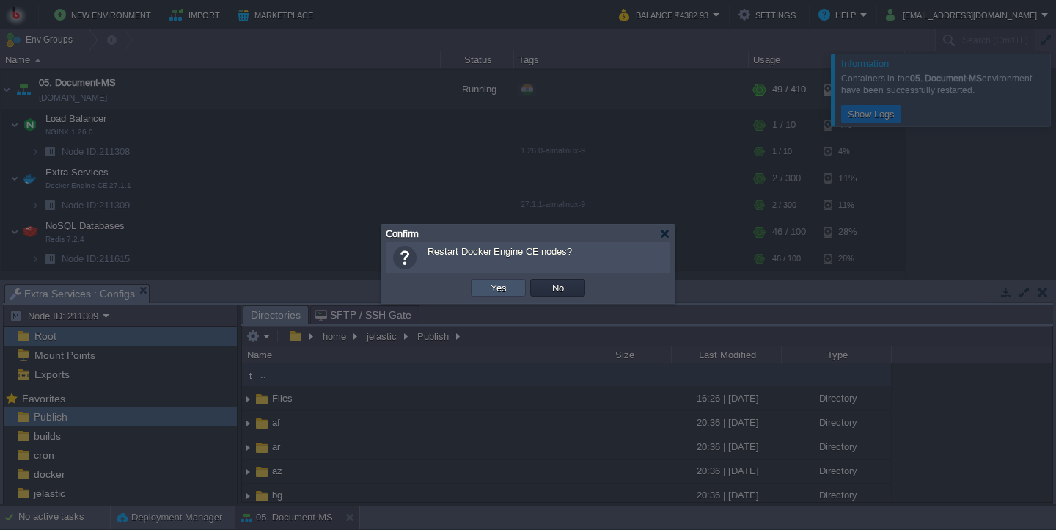
click at [508, 291] on button "Yes" at bounding box center [498, 287] width 25 height 13
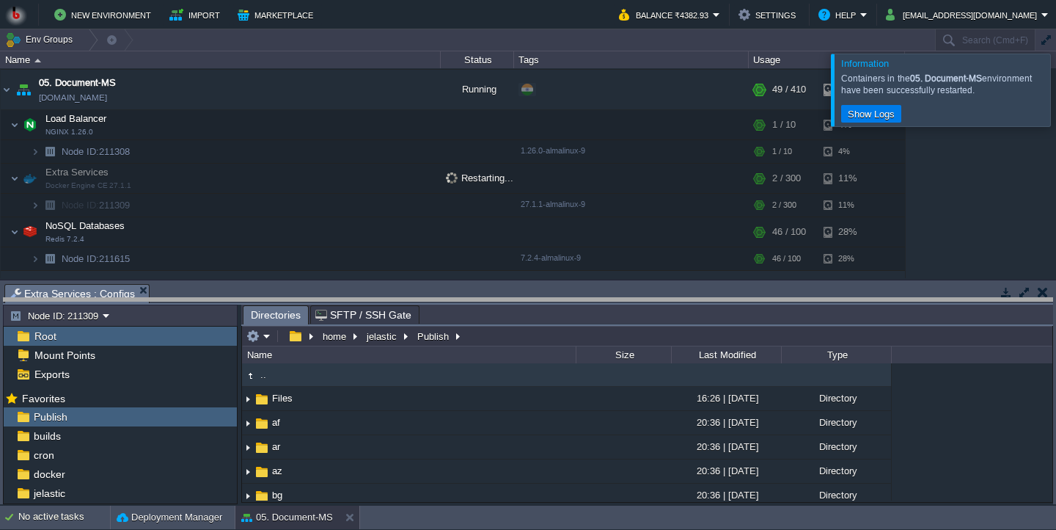
drag, startPoint x: 508, startPoint y: 291, endPoint x: 508, endPoint y: 318, distance: 27.1
click at [508, 318] on body "New Environment Import Marketplace Bonus ₹0.00 Upgrade Account Balance ₹4382.93…" at bounding box center [528, 265] width 1056 height 530
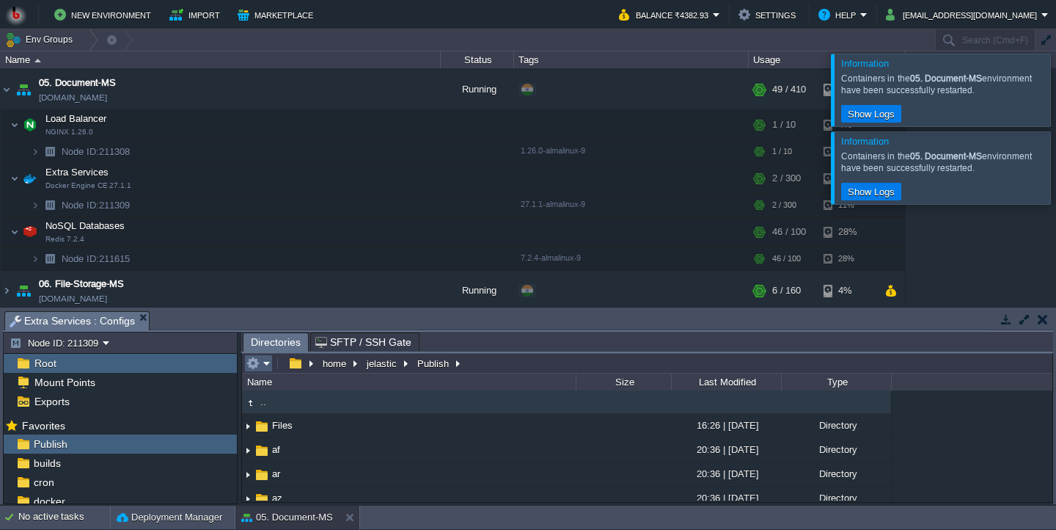
click at [266, 368] on em at bounding box center [258, 363] width 24 height 13
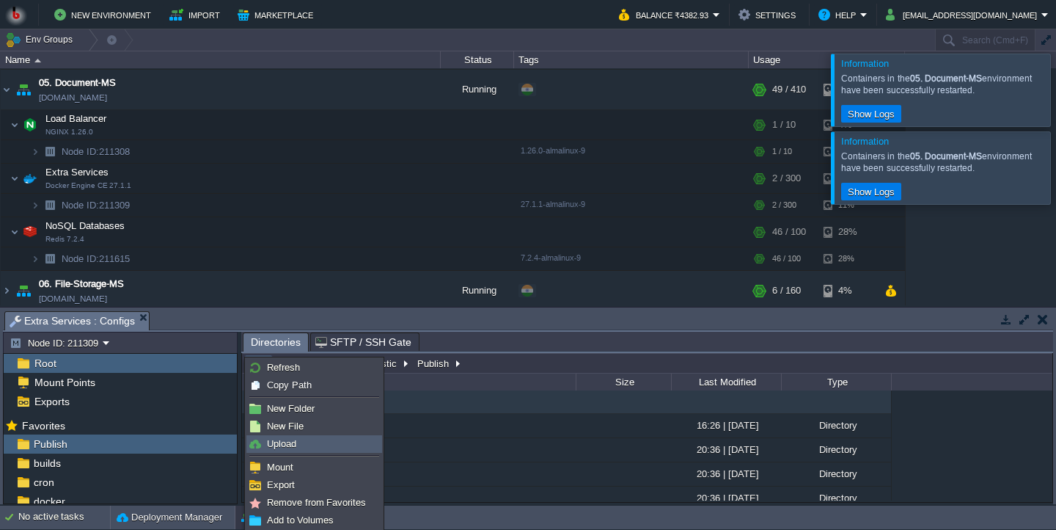
click at [292, 448] on span "Upload" at bounding box center [281, 443] width 29 height 11
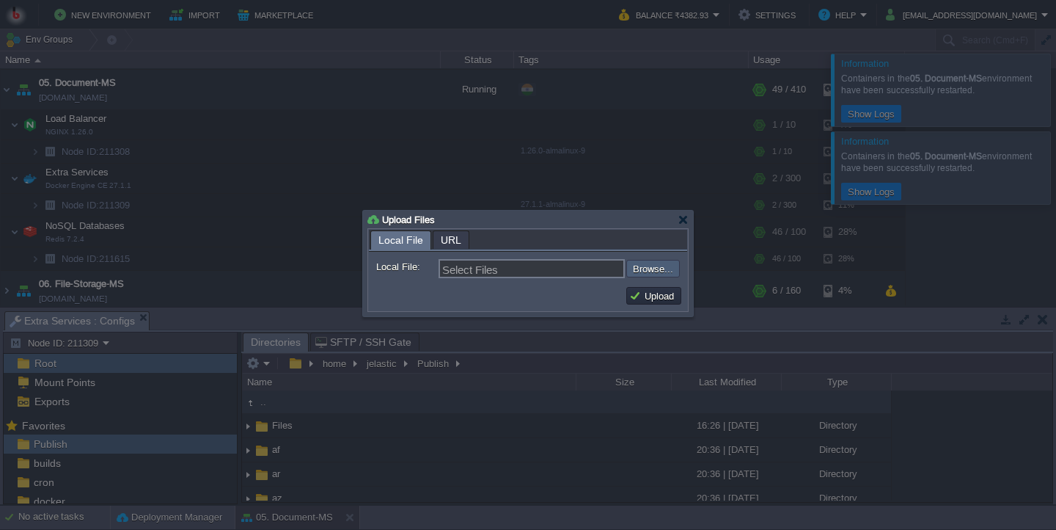
click at [639, 273] on input "file" at bounding box center [587, 269] width 186 height 18
type input "C:\fakepath\PdfGenerateMicroservice.dll"
type input "PdfGenerateMicroservice.dll"
click at [653, 296] on button "Upload" at bounding box center [653, 295] width 49 height 13
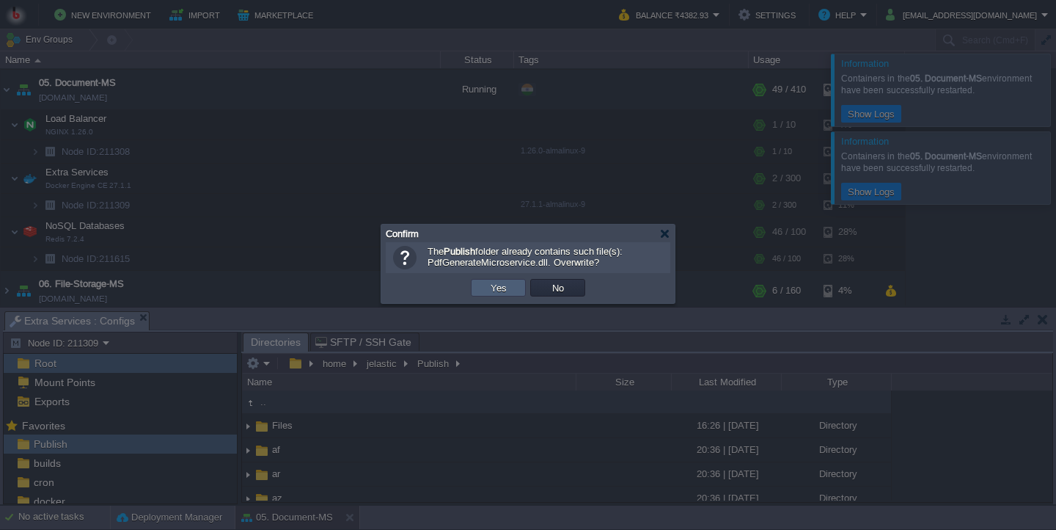
click at [494, 292] on button "Yes" at bounding box center [498, 287] width 25 height 13
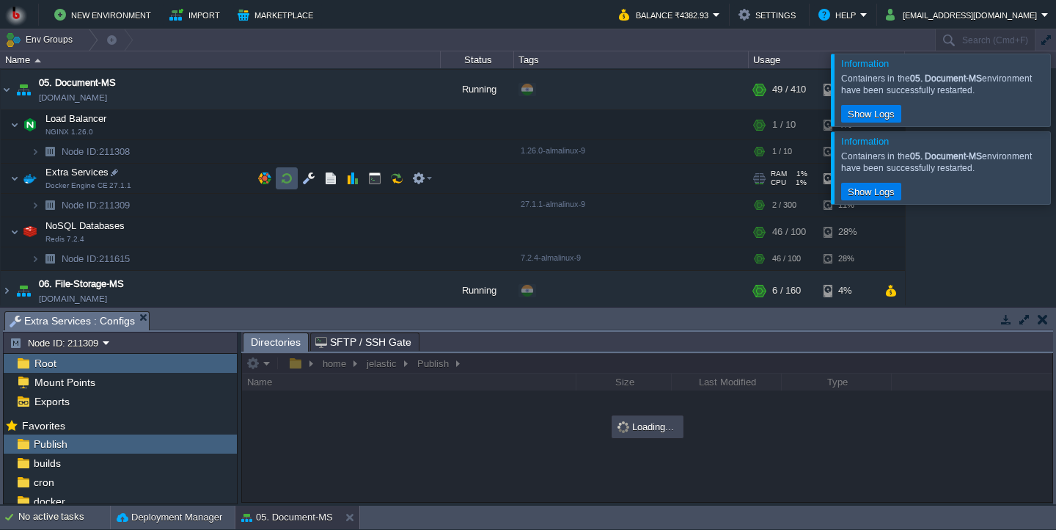
click at [281, 182] on button "button" at bounding box center [286, 178] width 13 height 13
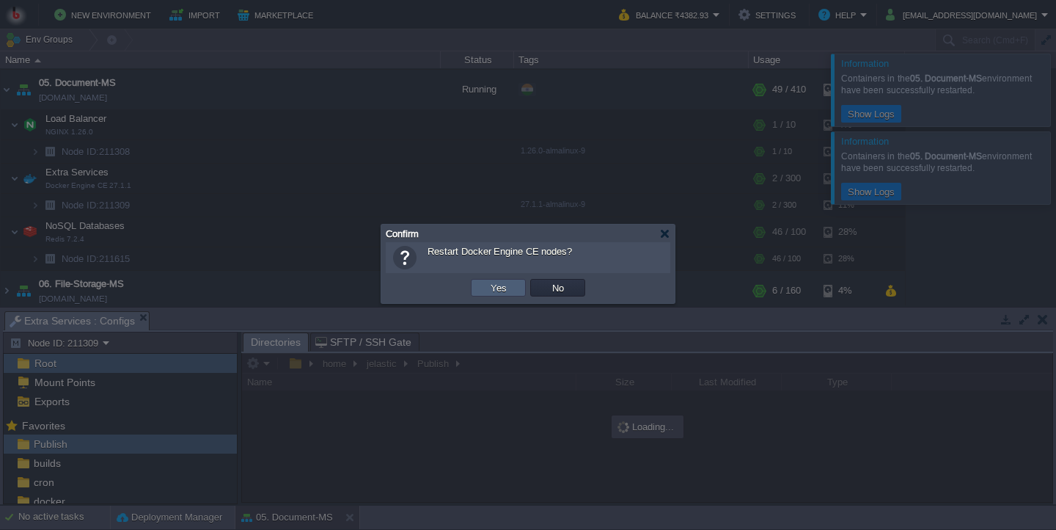
click at [489, 286] on button "Yes" at bounding box center [498, 287] width 25 height 13
